Goal: Book appointment/travel/reservation

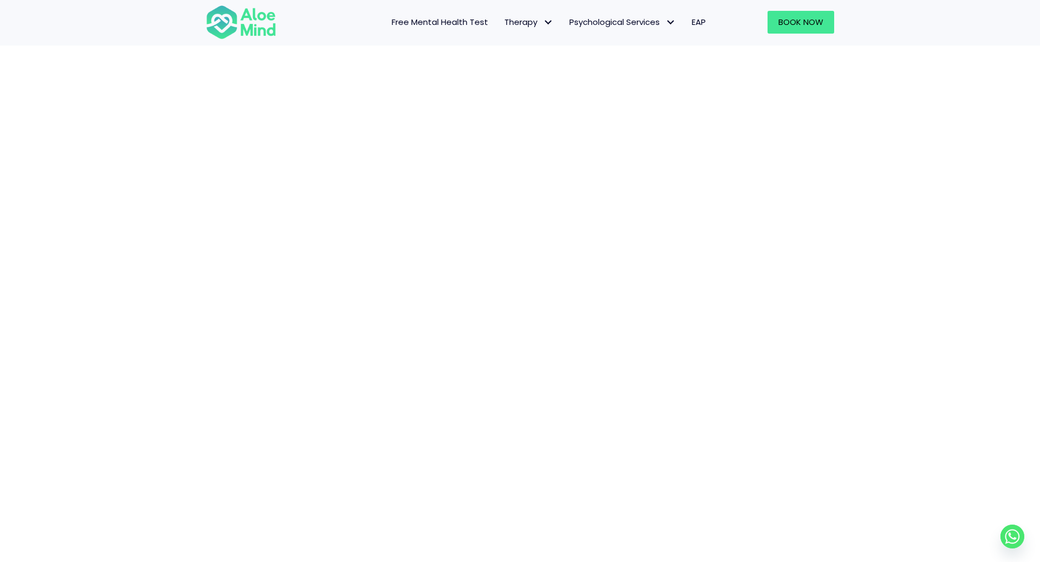
scroll to position [210, 0]
click at [134, 357] on div "Book a session" at bounding box center [520, 325] width 1040 height 951
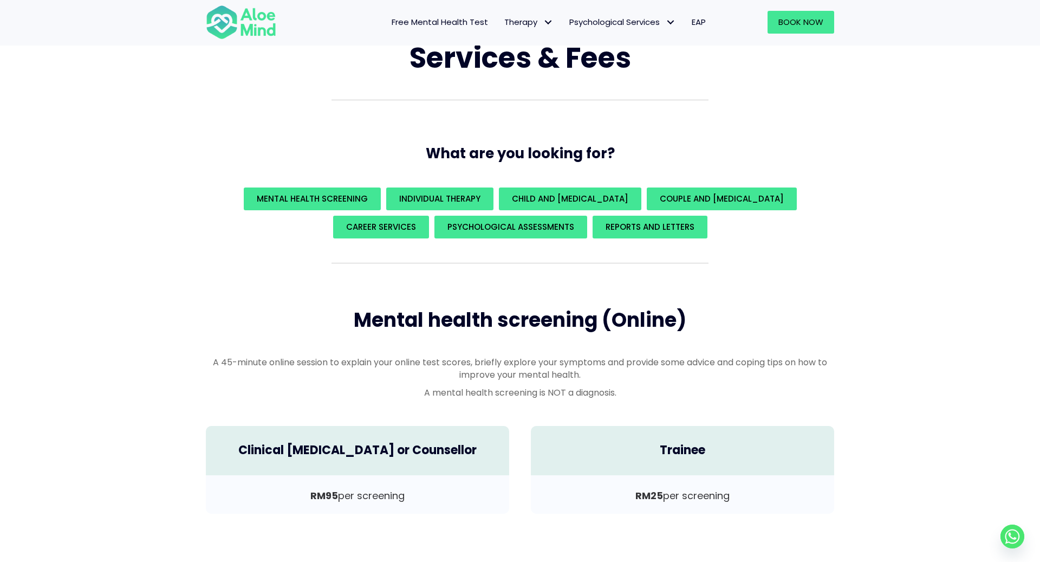
scroll to position [77, 0]
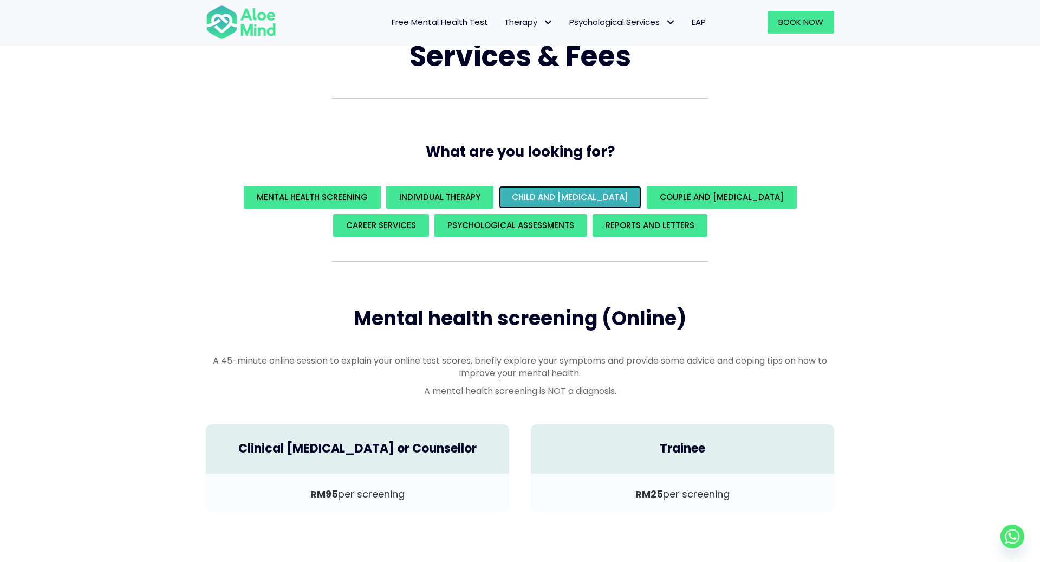
click at [592, 186] on div "Child and Play Therapy" at bounding box center [570, 197] width 143 height 23
click at [588, 191] on span "Child and Play Therapy" at bounding box center [570, 196] width 117 height 11
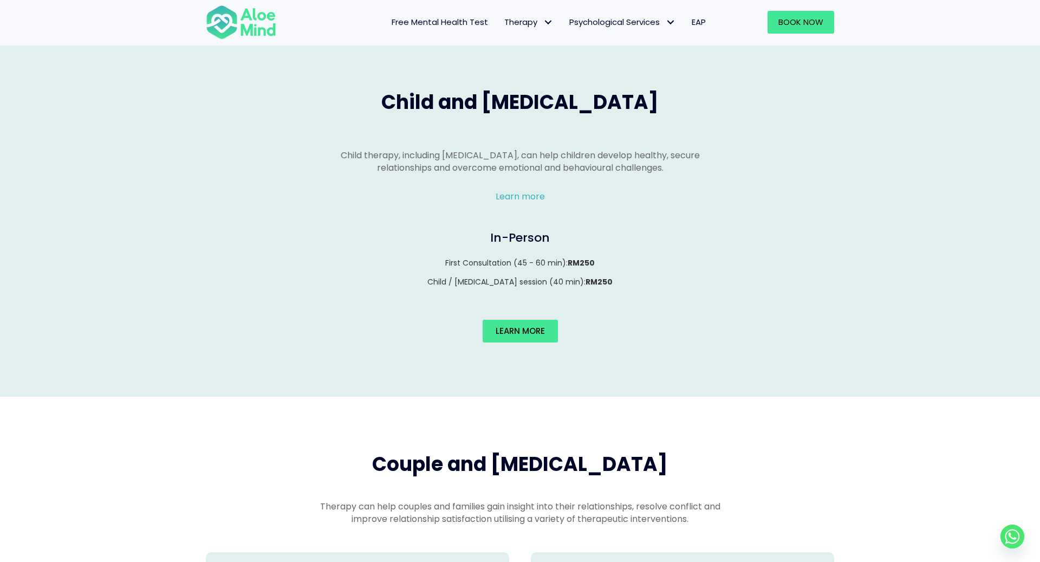
scroll to position [1134, 0]
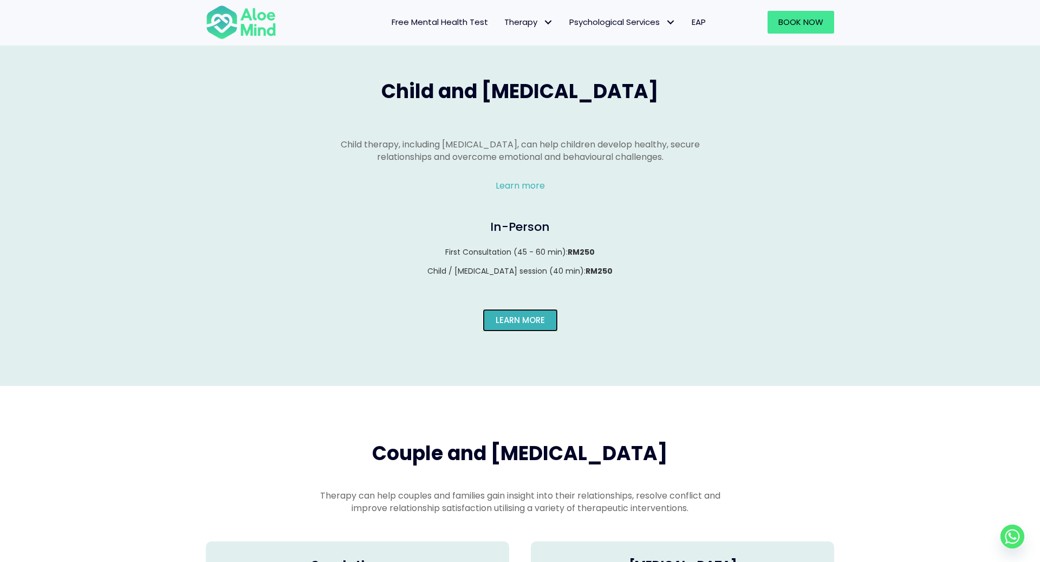
click at [522, 314] on span "Learn More" at bounding box center [520, 319] width 49 height 11
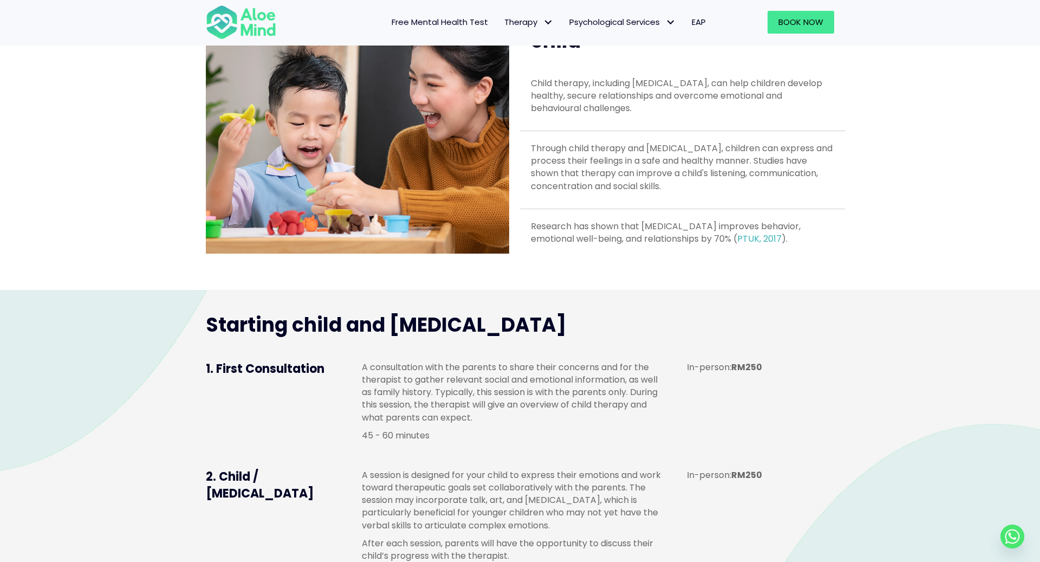
scroll to position [497, 0]
click at [525, 399] on p "A consultation with the parents to share their concerns and for the therapist t…" at bounding box center [513, 391] width 303 height 63
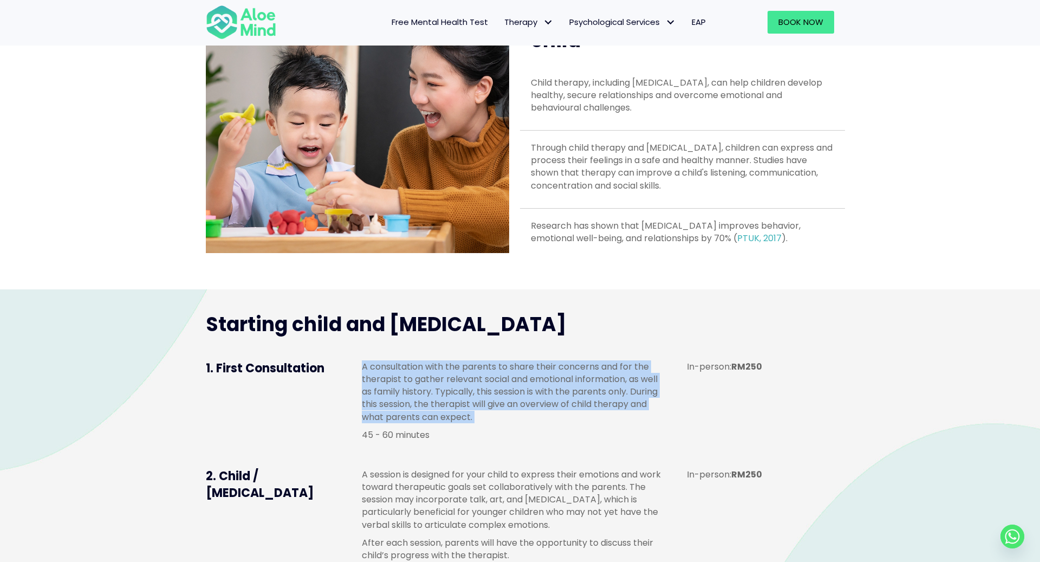
click at [525, 399] on p "A consultation with the parents to share their concerns and for the therapist t…" at bounding box center [513, 391] width 303 height 63
click at [532, 436] on div "A consultation with the parents to share their concerns and for the therapist t…" at bounding box center [513, 400] width 303 height 81
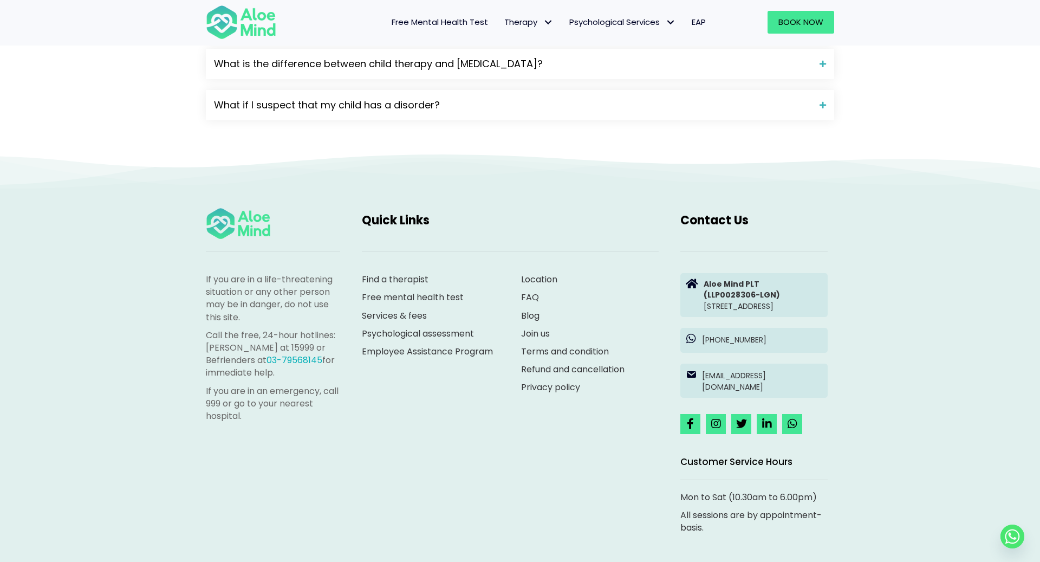
scroll to position [1574, 0]
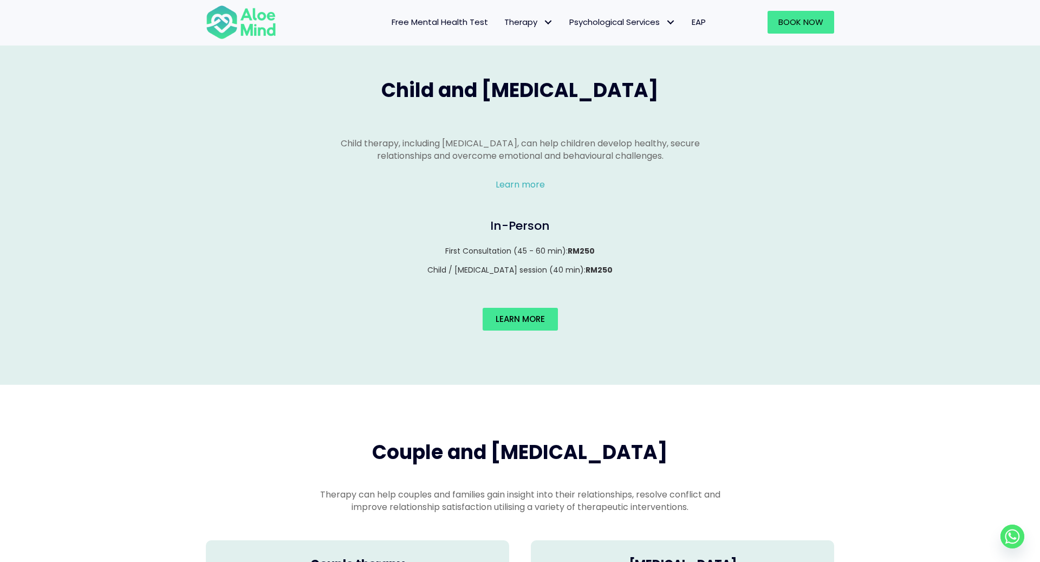
scroll to position [1135, 0]
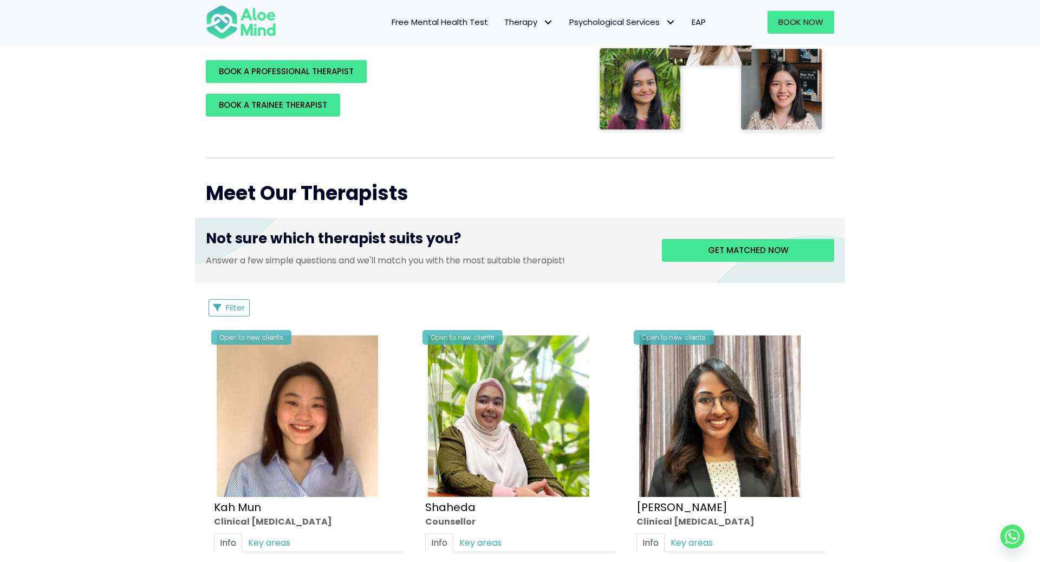
scroll to position [367, 0]
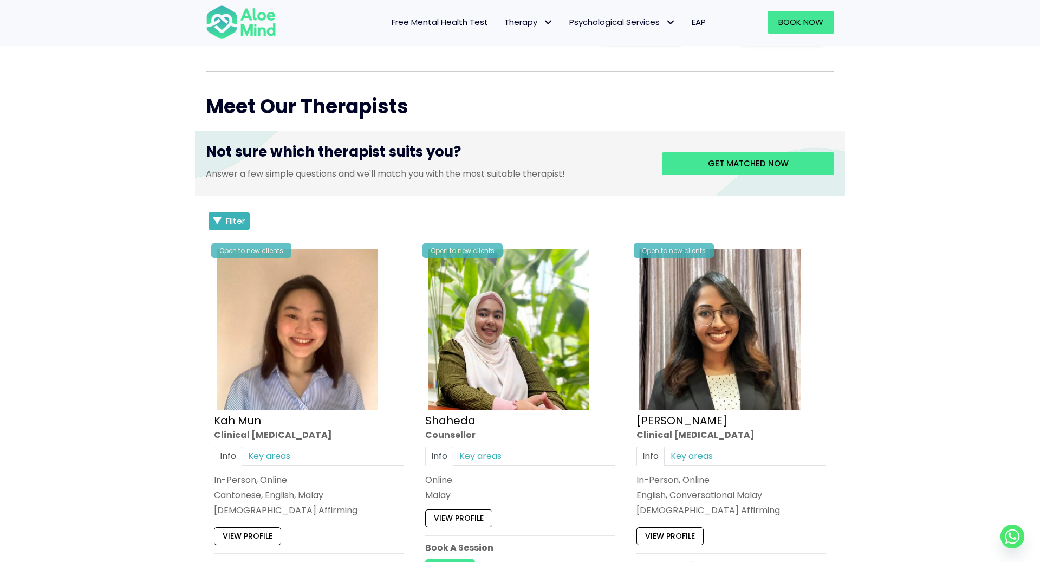
click at [245, 221] on button "Filter" at bounding box center [229, 220] width 41 height 17
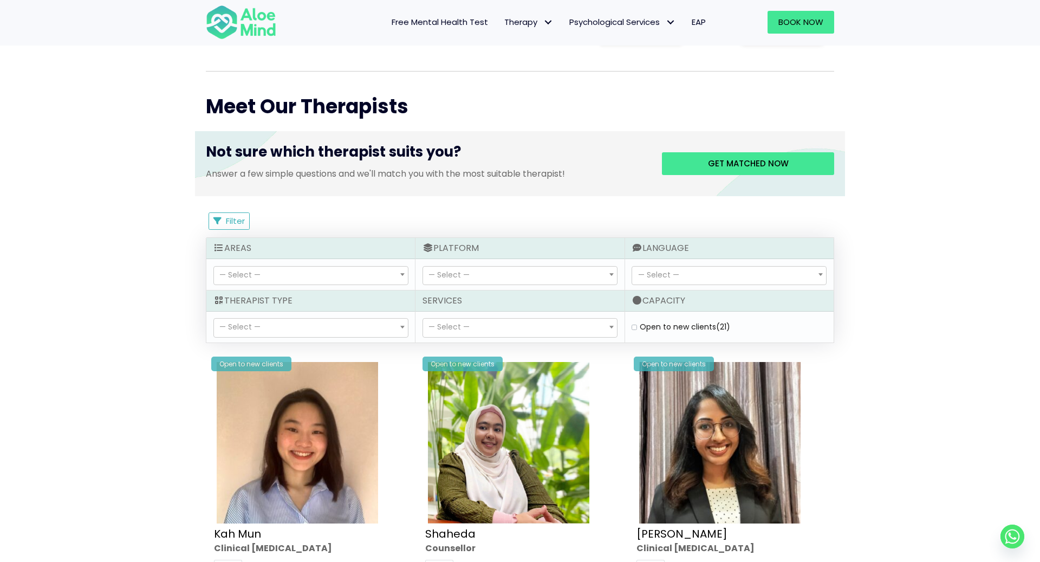
click at [307, 268] on span "— Select —" at bounding box center [311, 276] width 194 height 18
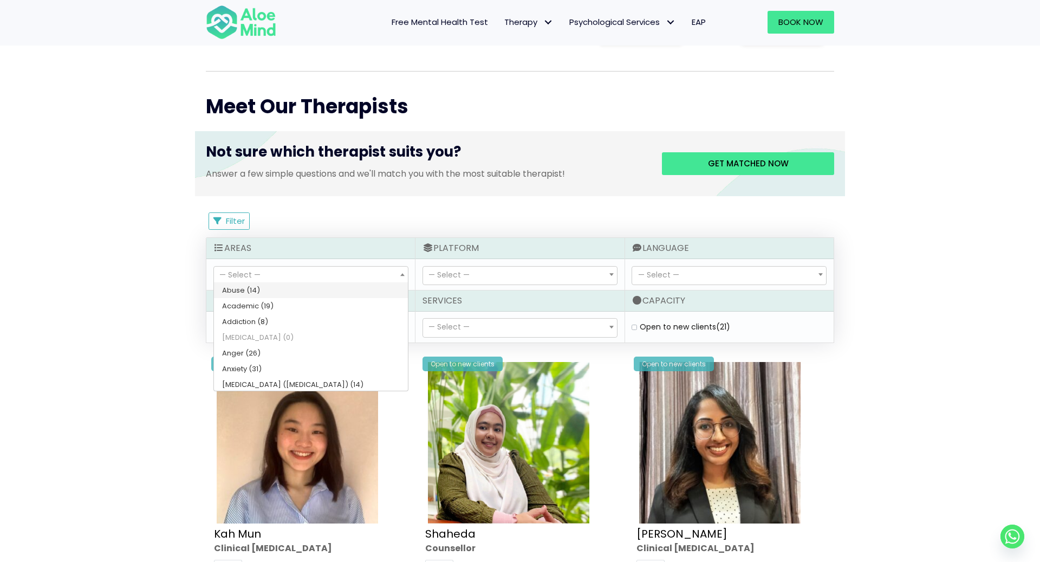
click at [307, 268] on span "— Select —" at bounding box center [311, 276] width 194 height 18
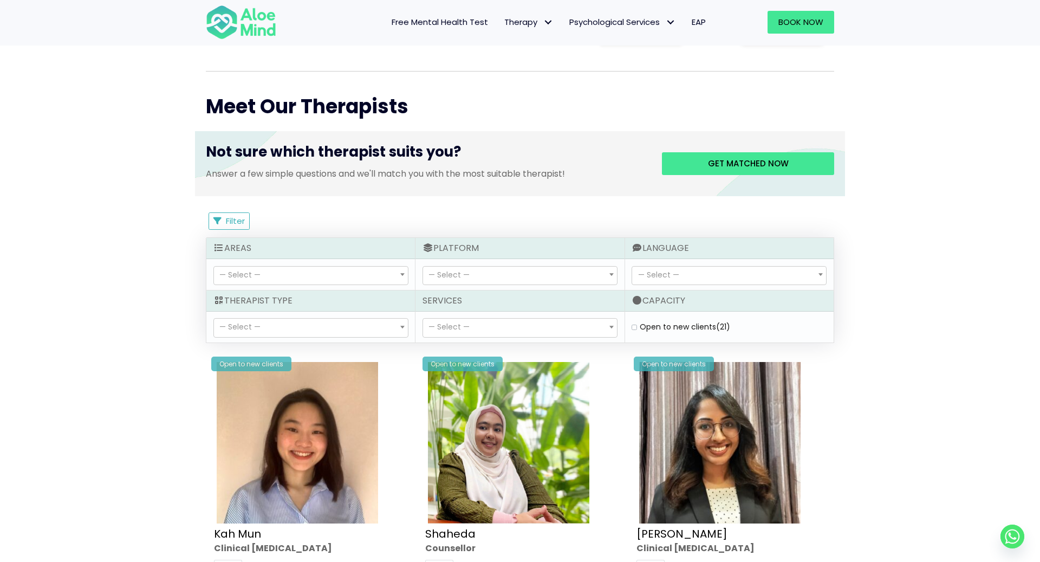
click at [640, 323] on label "Open to new clients (21)" at bounding box center [685, 326] width 90 height 11
click at [634, 323] on clients "Open to new clients (21)" at bounding box center [634, 326] width 5 height 7
checkbox clients "true"
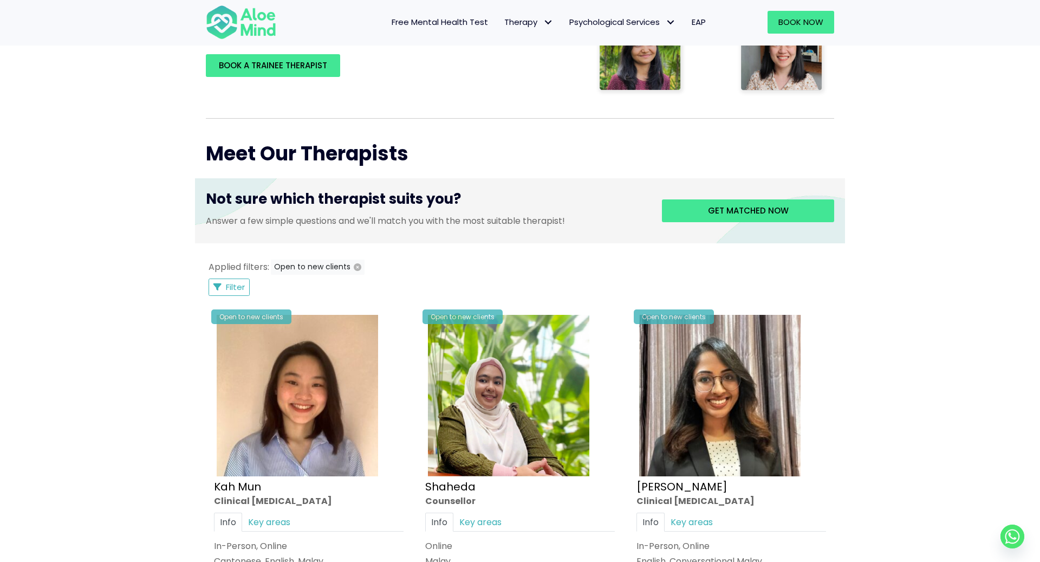
scroll to position [318, 0]
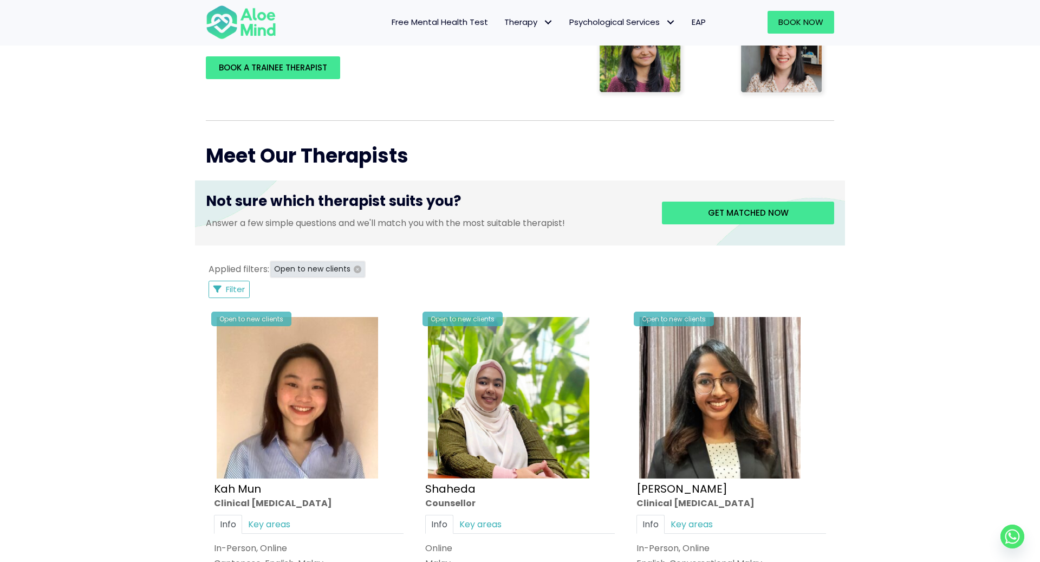
click at [355, 270] on icon "button" at bounding box center [358, 270] width 8 height 8
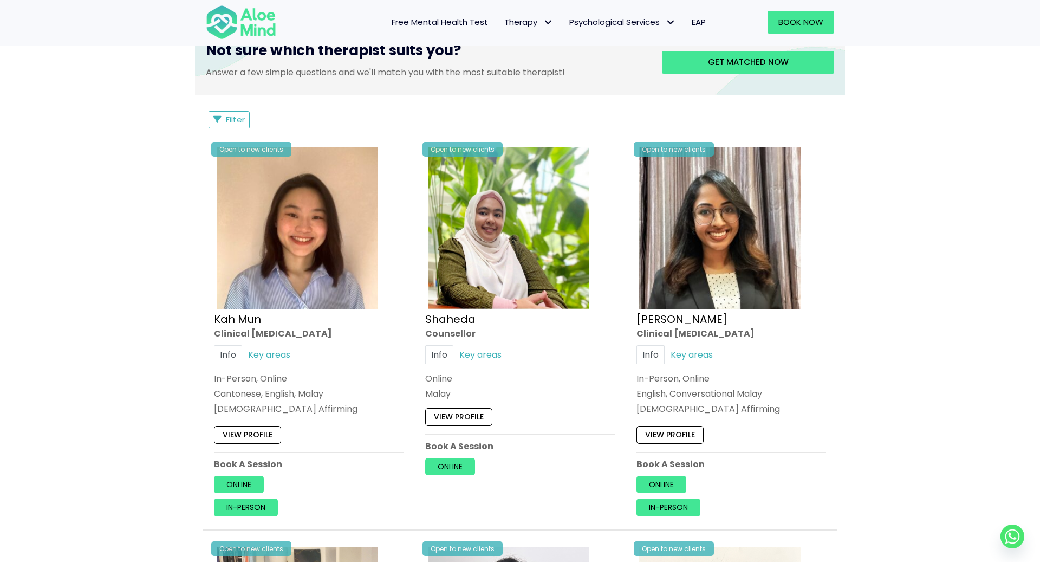
scroll to position [444, 0]
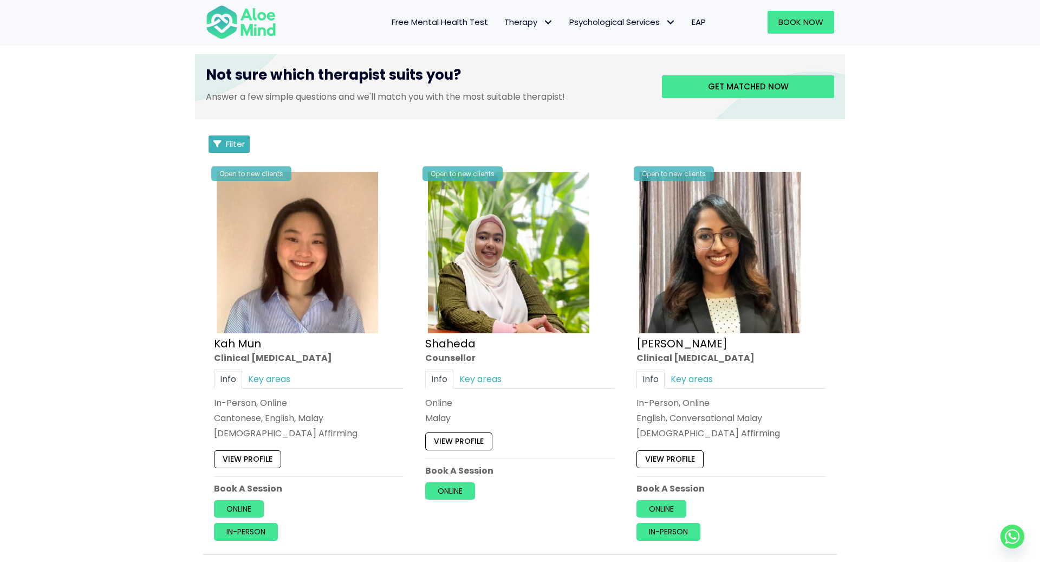
click at [232, 149] on button "Filter" at bounding box center [229, 143] width 41 height 17
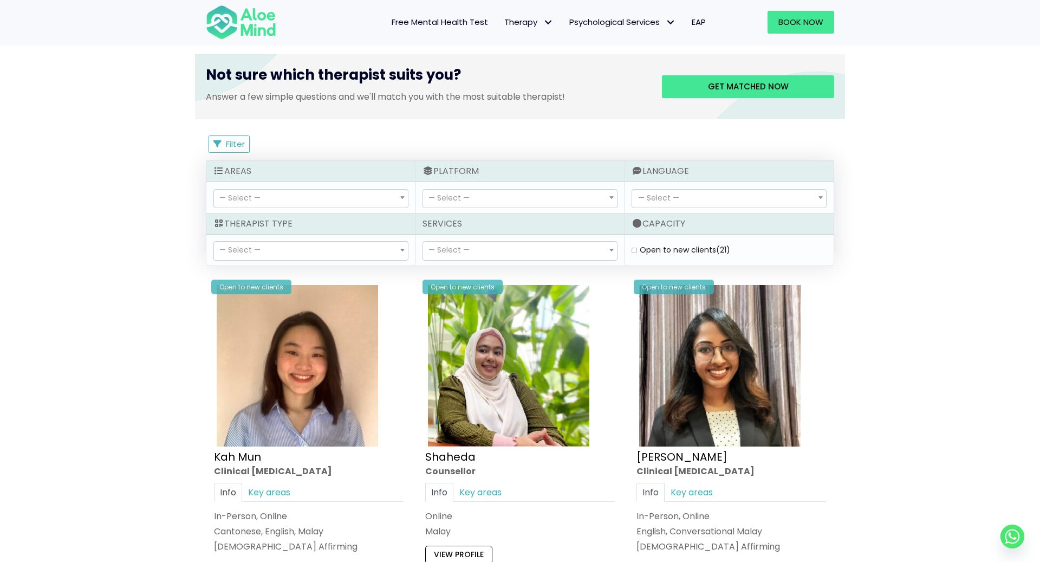
click at [536, 249] on span "— Select —" at bounding box center [520, 251] width 194 height 18
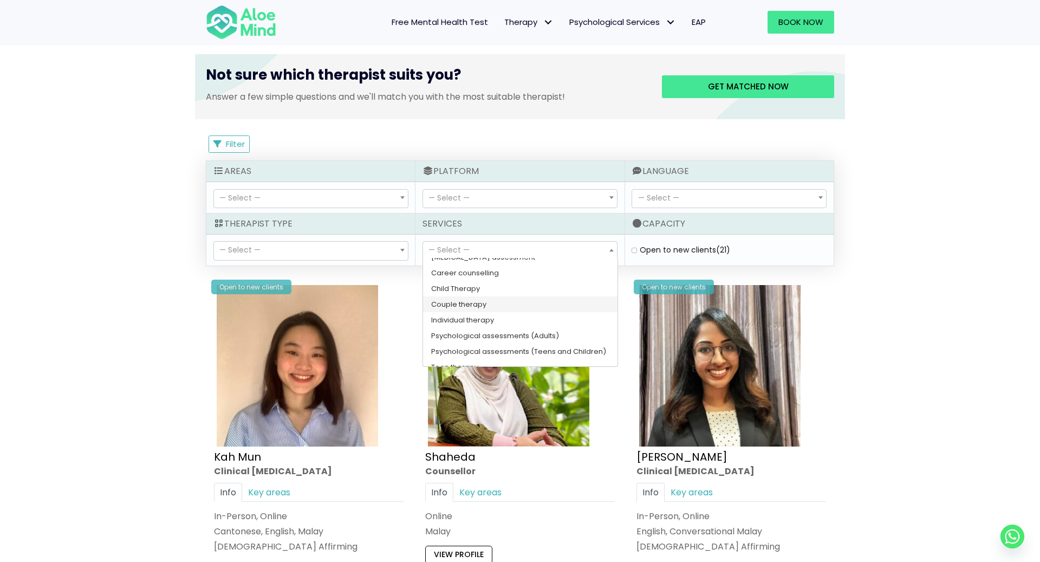
scroll to position [17, 0]
select select "176"
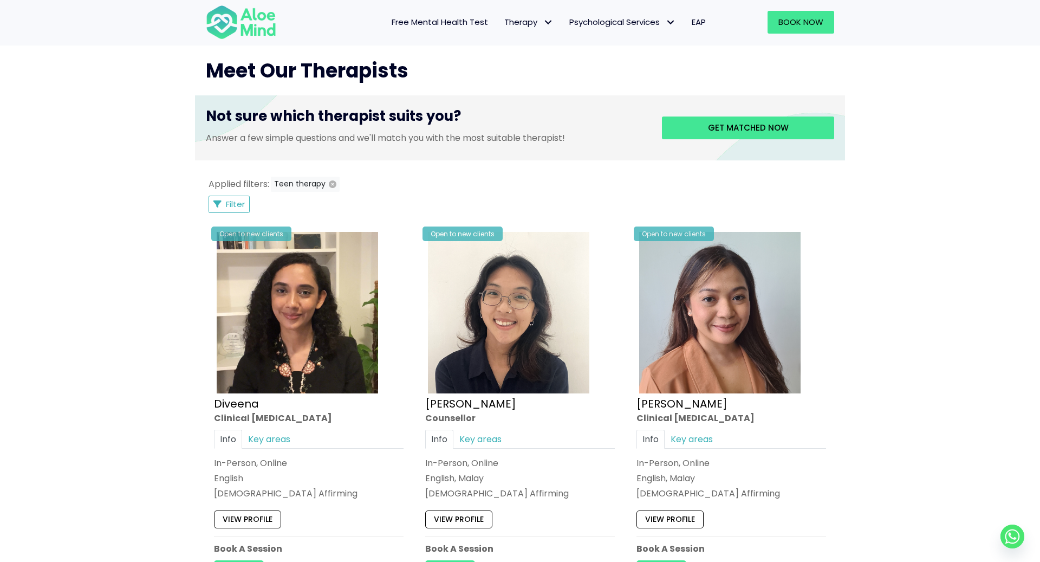
scroll to position [378, 0]
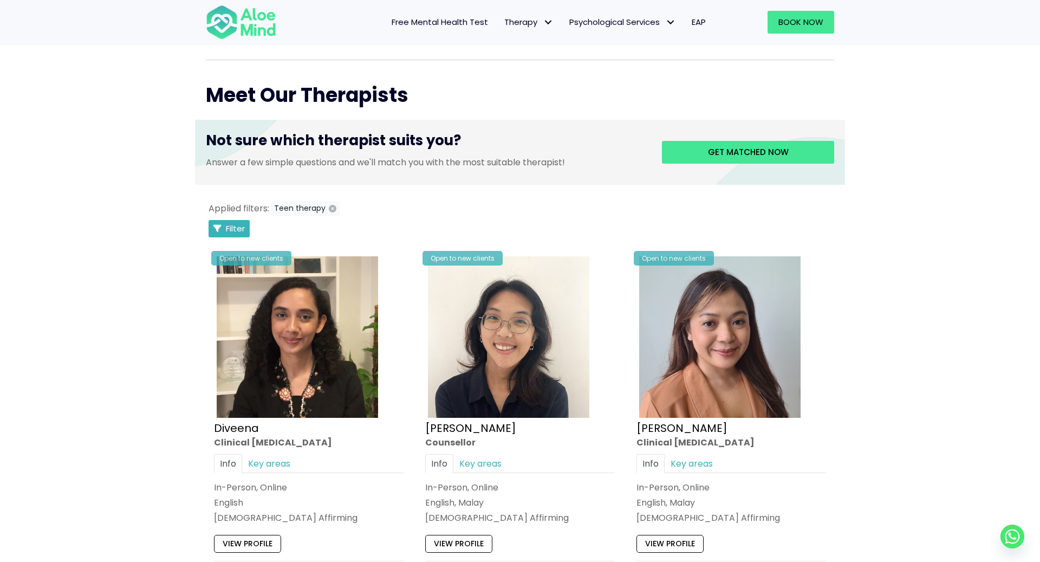
click at [243, 227] on span "Filter" at bounding box center [235, 228] width 19 height 11
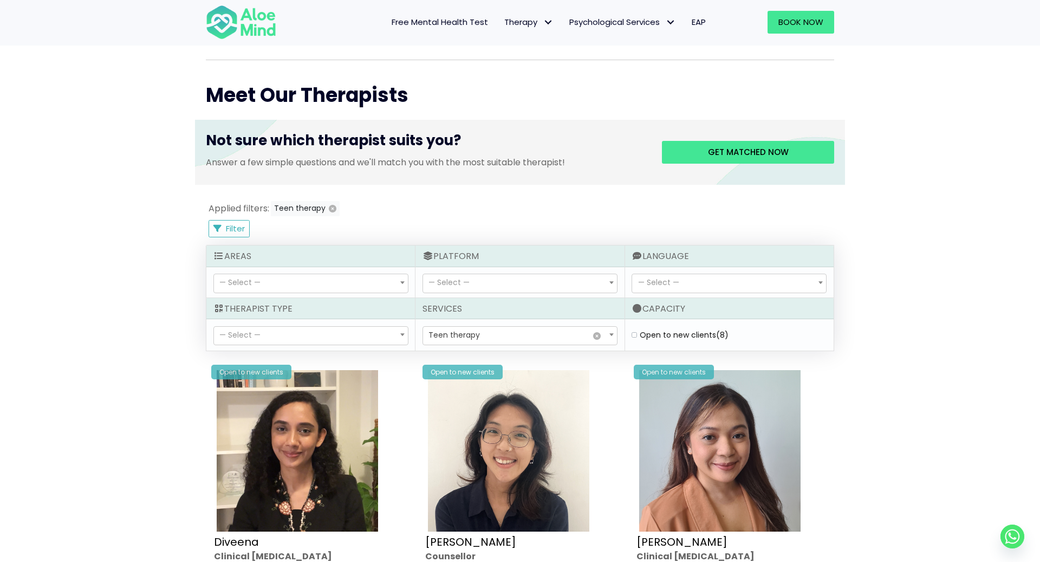
click at [361, 333] on span "— Select —" at bounding box center [311, 336] width 194 height 18
click at [360, 327] on span "— Select —" at bounding box center [311, 336] width 194 height 18
click at [693, 282] on span "— Select —" at bounding box center [729, 283] width 194 height 18
click at [534, 282] on span "— Select —" at bounding box center [520, 283] width 194 height 18
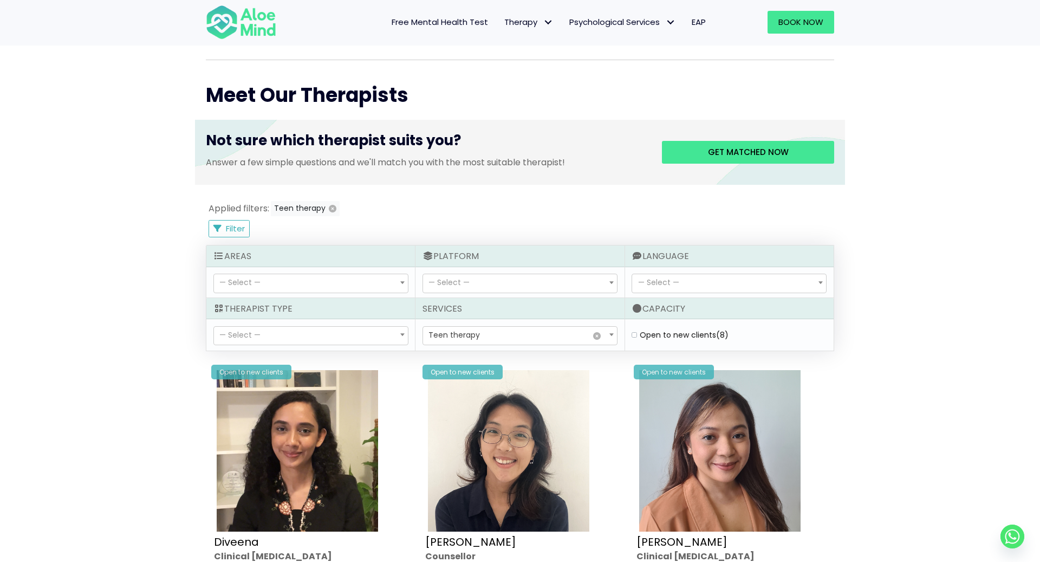
click at [534, 282] on span "— Select —" at bounding box center [520, 283] width 194 height 18
click at [494, 282] on span "— Select —" at bounding box center [520, 283] width 194 height 18
select select "71"
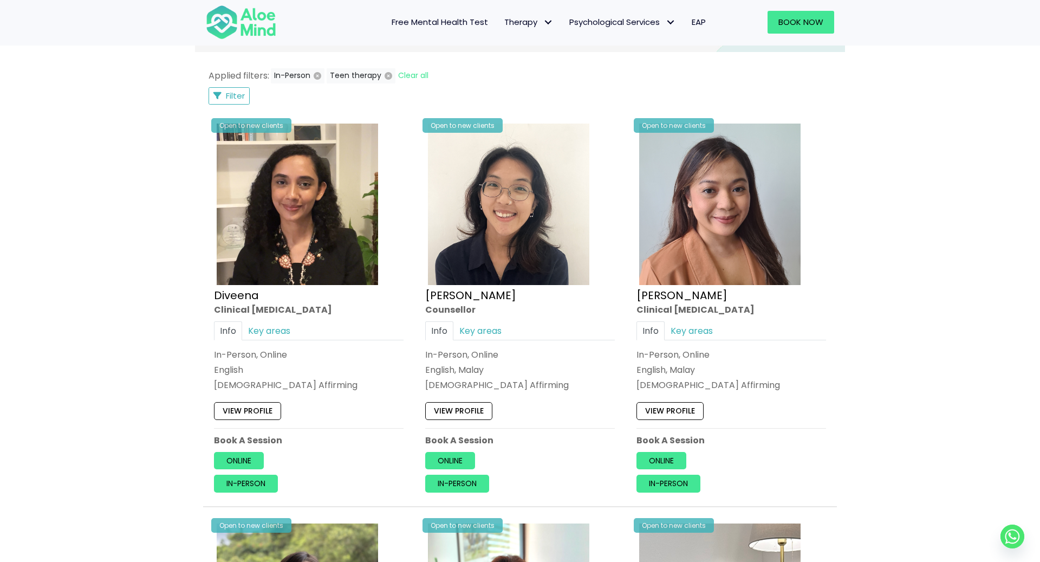
scroll to position [355, 0]
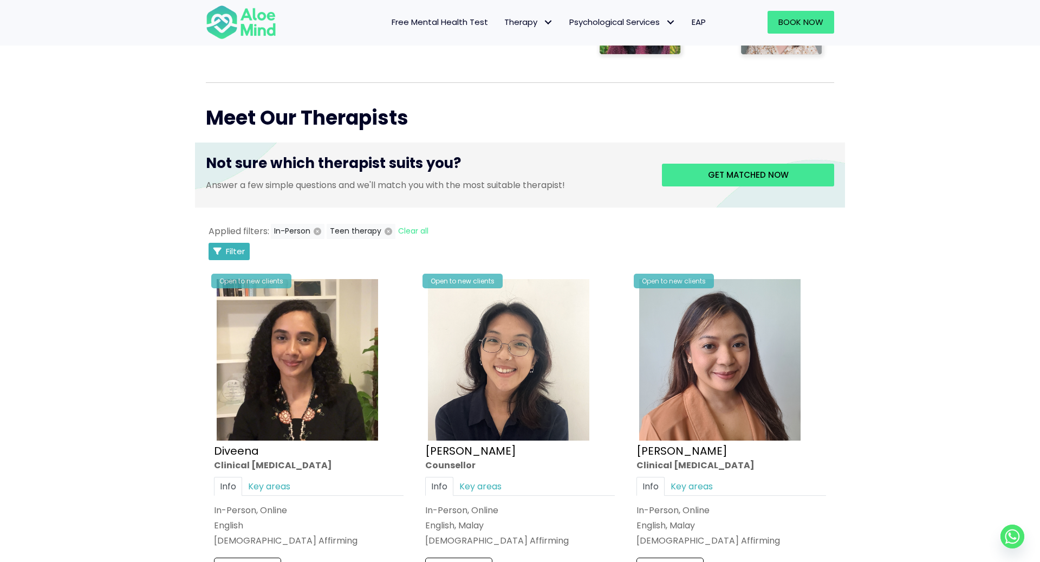
click at [234, 247] on span "Filter" at bounding box center [235, 250] width 19 height 11
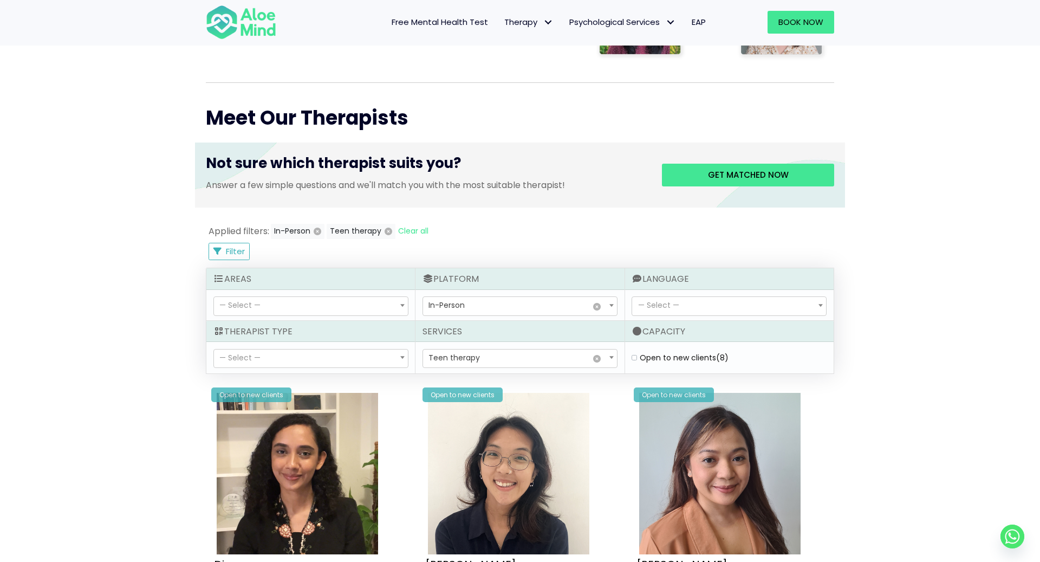
click at [466, 350] on span "× Teen therapy" at bounding box center [520, 359] width 194 height 18
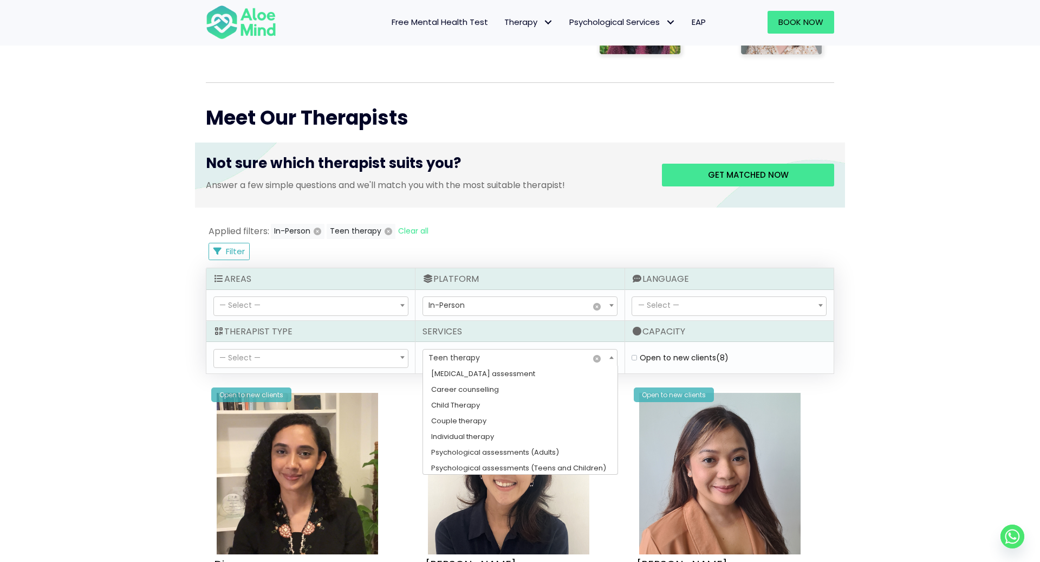
scroll to position [17, 0]
select select "182"
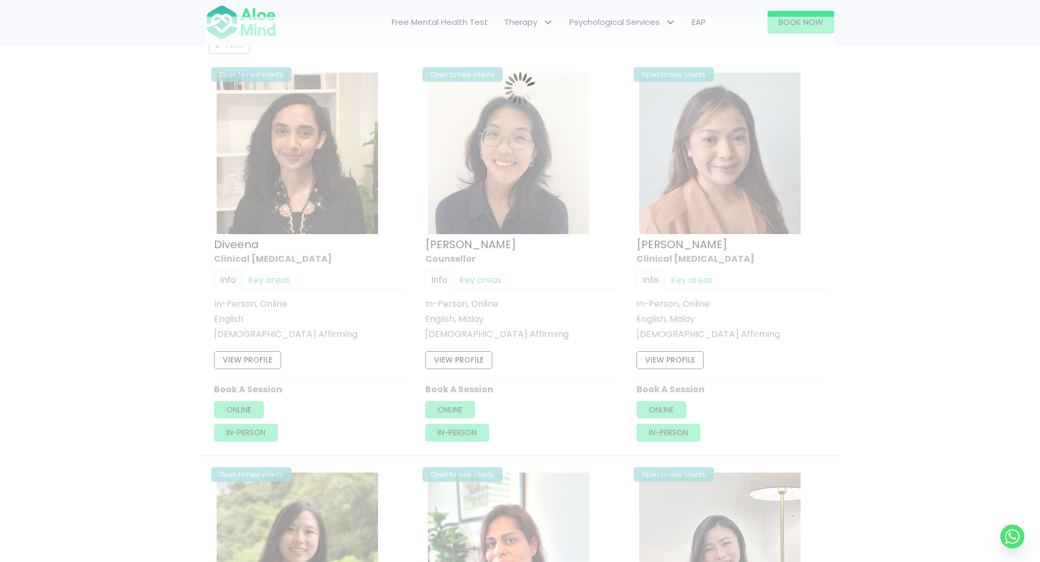
scroll to position [579, 0]
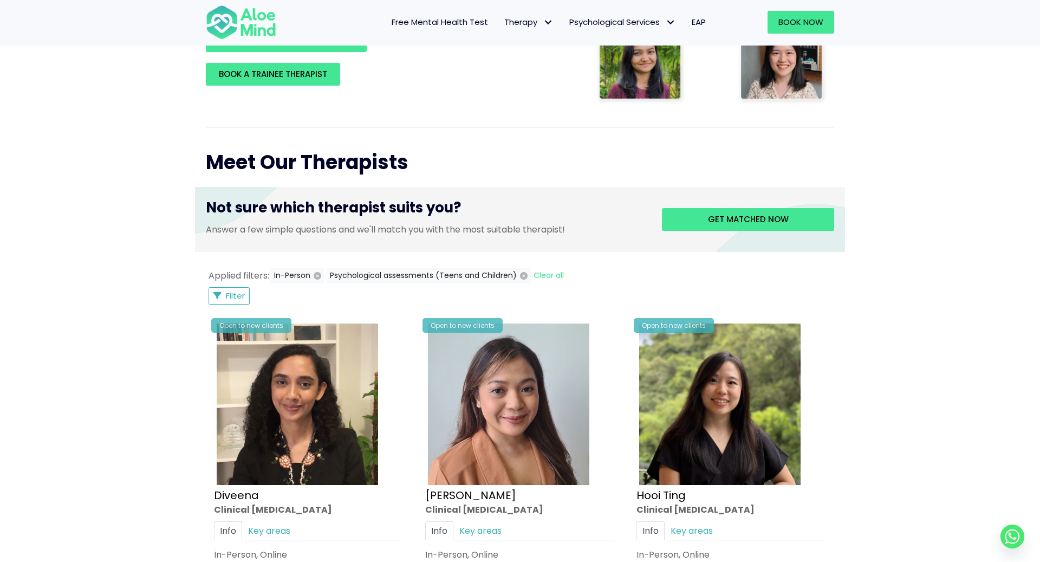
scroll to position [308, 0]
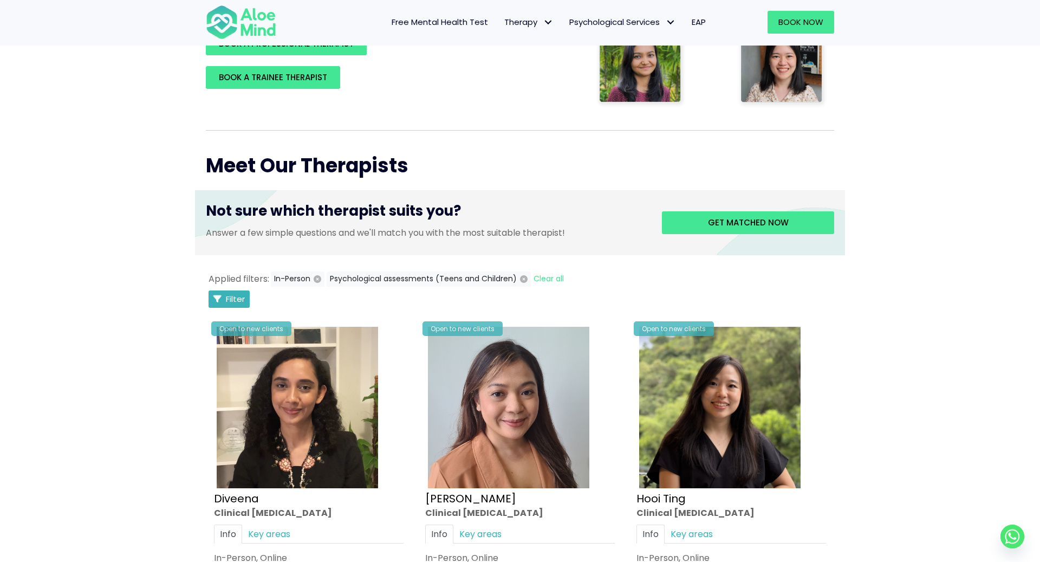
click at [232, 304] on button "Filter" at bounding box center [229, 298] width 41 height 17
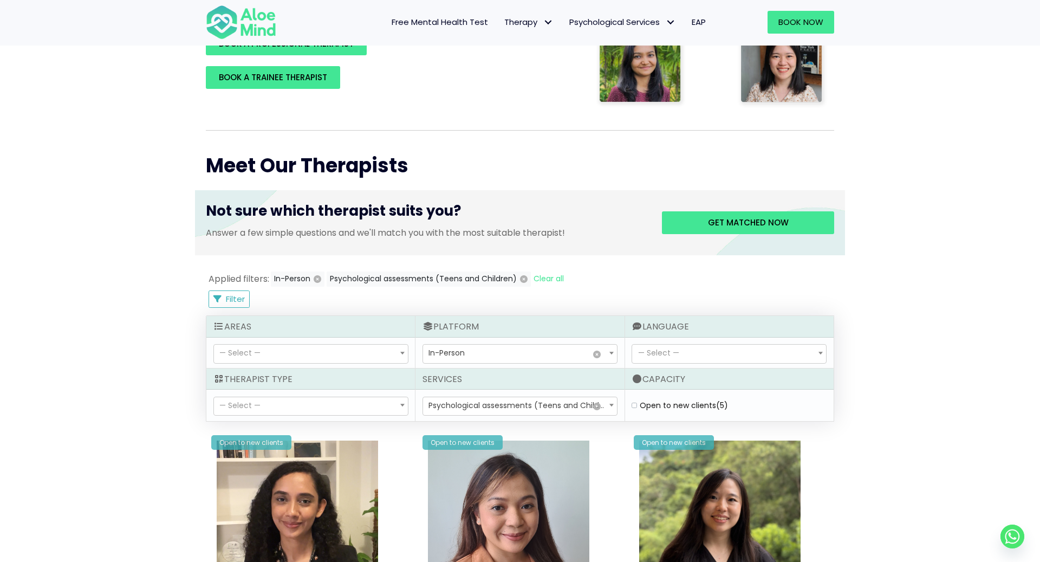
click at [638, 406] on div "Open to new clients (5)" at bounding box center [729, 405] width 195 height 11
click at [640, 402] on label "Open to new clients (5)" at bounding box center [684, 405] width 88 height 11
click at [635, 402] on clients "Open to new clients (5)" at bounding box center [634, 405] width 5 height 7
checkbox clients "true"
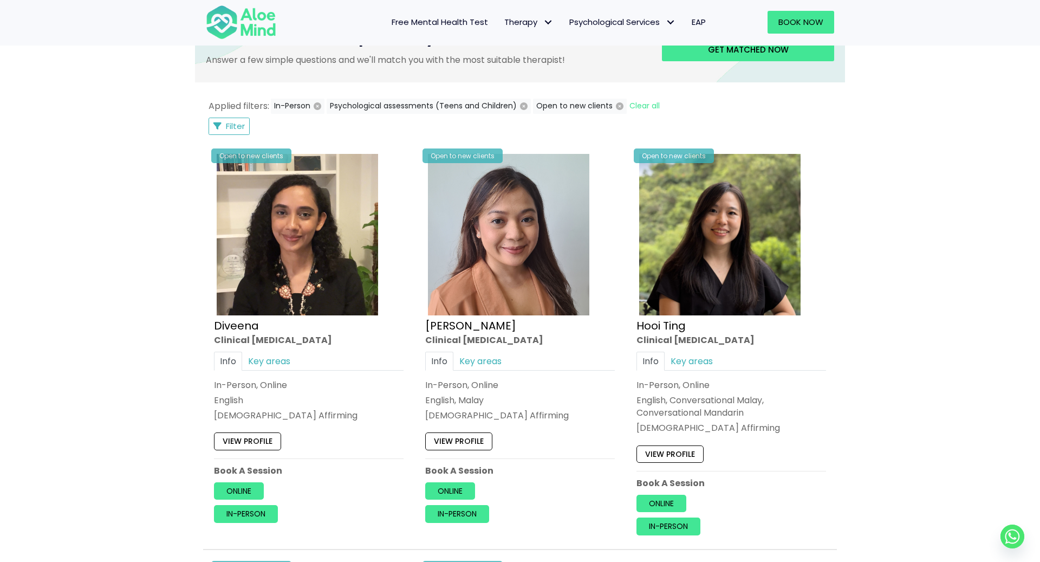
scroll to position [474, 0]
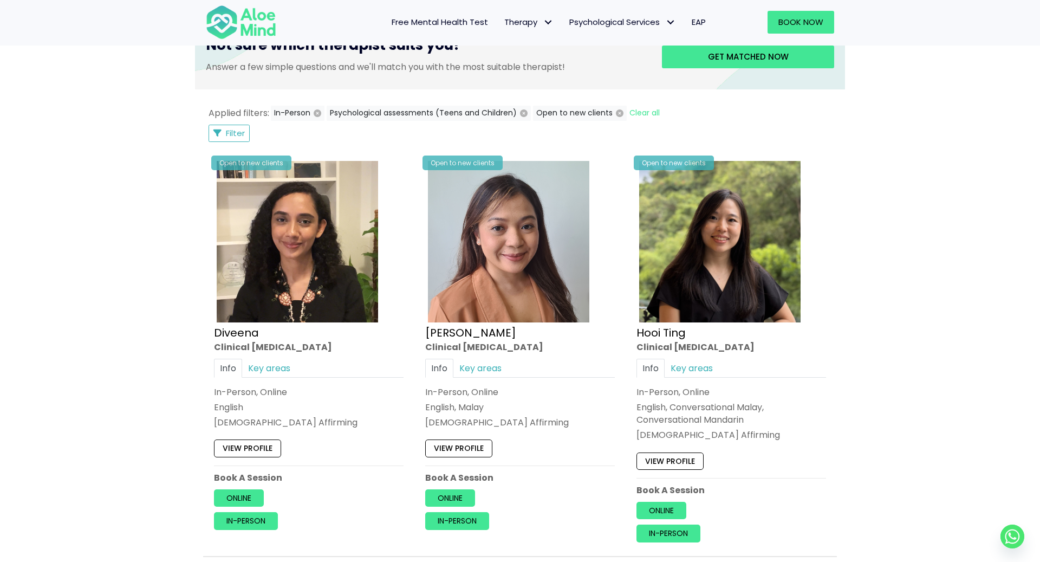
click at [859, 346] on div "Book a session Search Therapy with Licensed Professionals Discover professional…" at bounding box center [520, 299] width 1040 height 1424
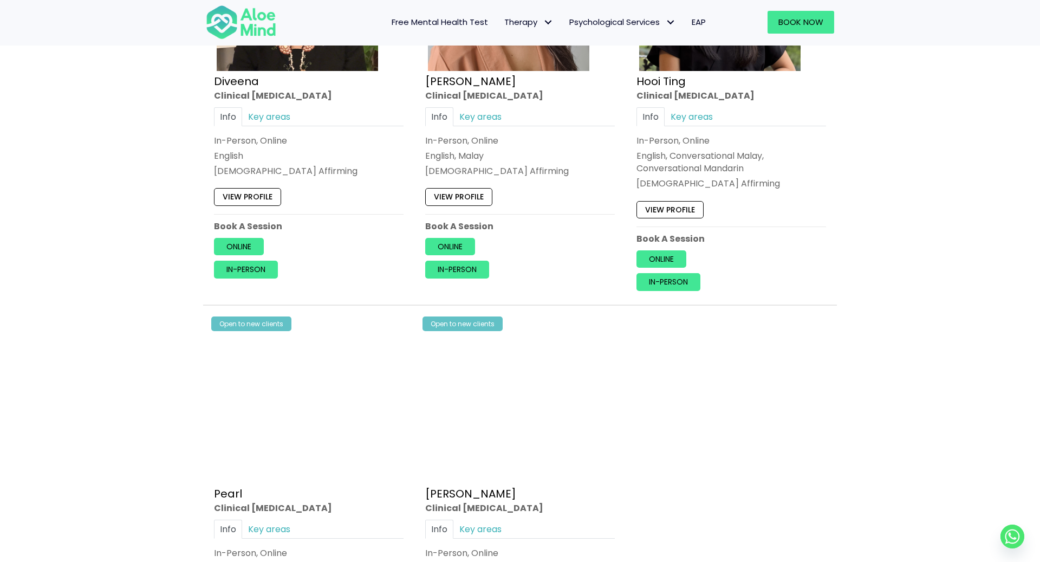
scroll to position [985, 0]
